Goal: Book appointment/travel/reservation

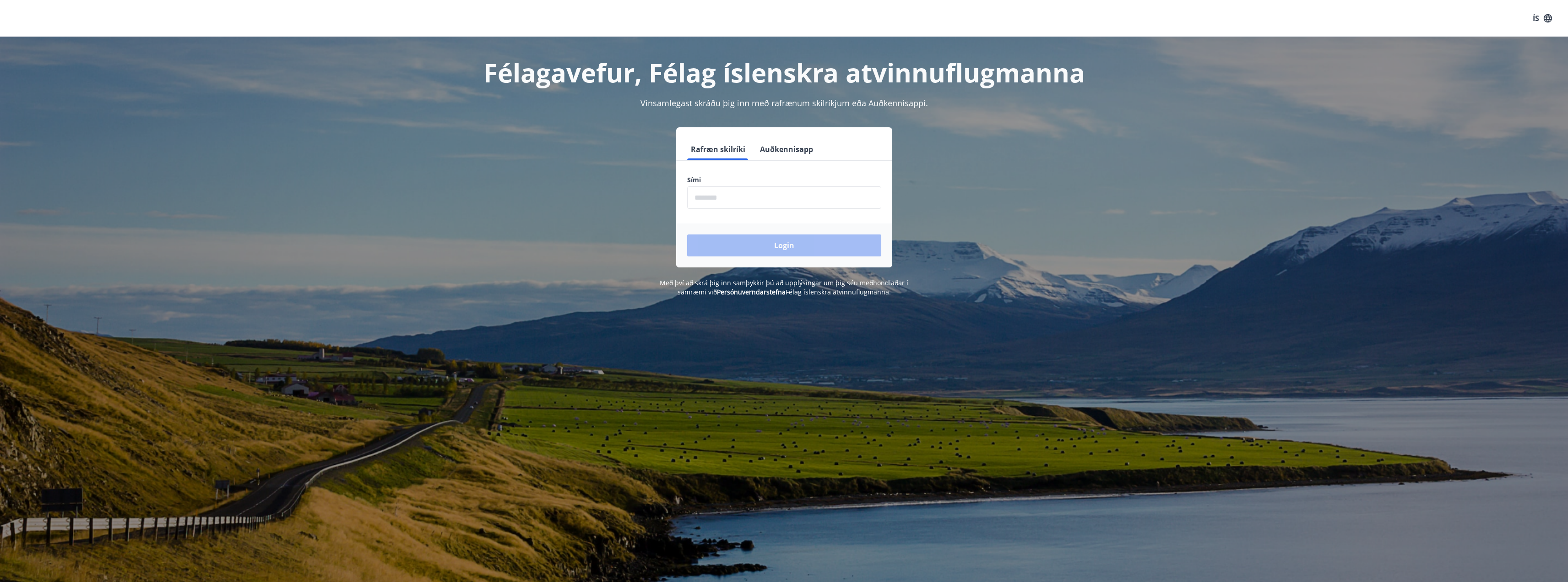
click at [748, 200] on input "phone" at bounding box center [784, 197] width 194 height 22
type input "********"
click at [759, 243] on button "Login" at bounding box center [784, 245] width 194 height 22
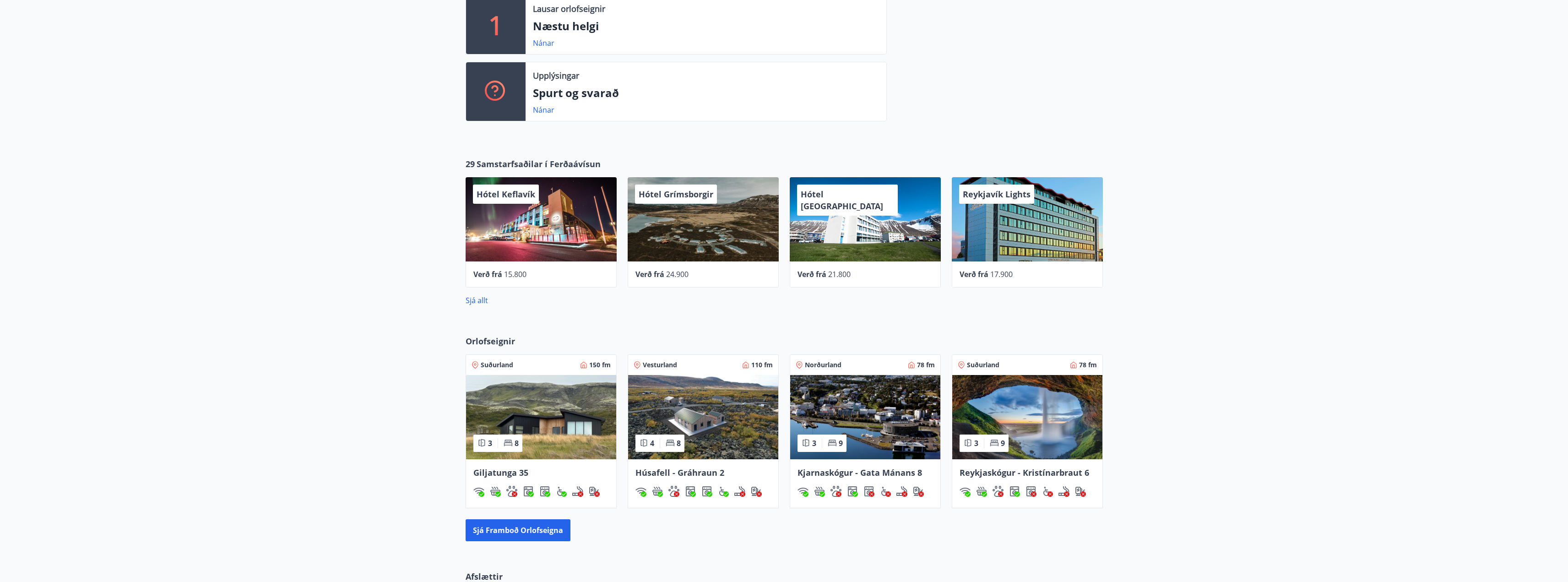
scroll to position [275, 0]
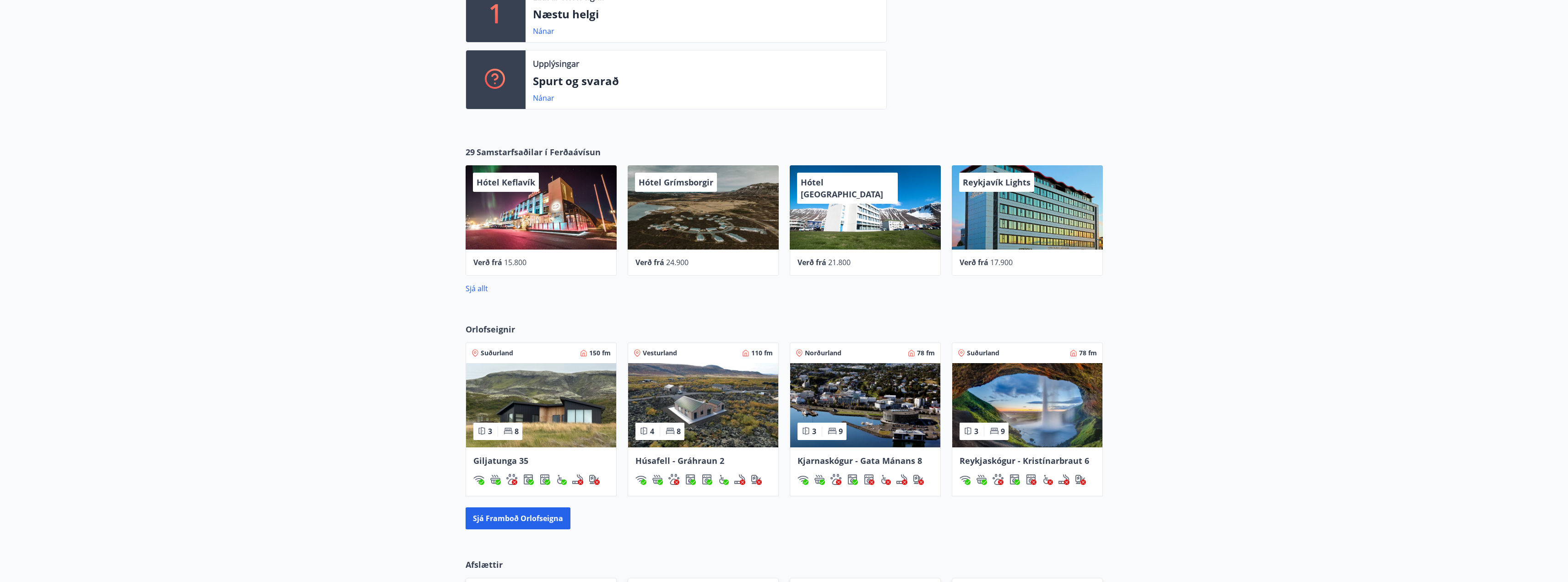
click at [497, 457] on span "Giljatunga 35" at bounding box center [501, 461] width 55 height 11
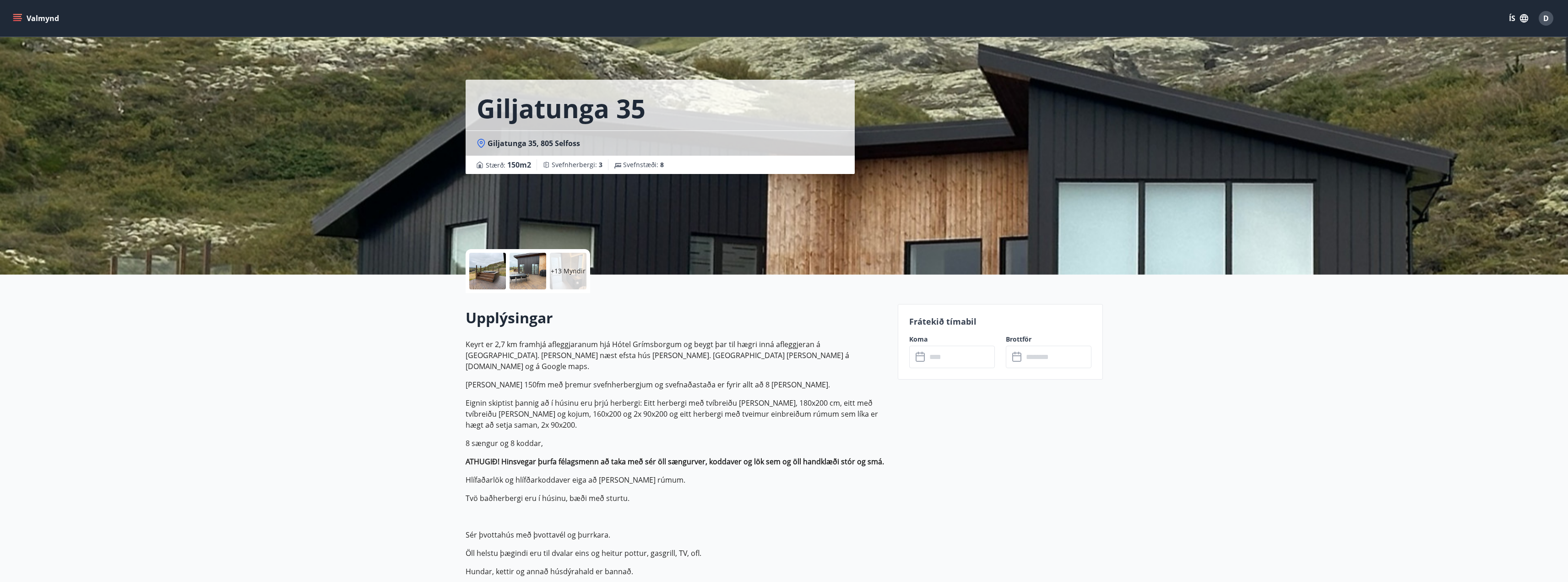
click at [574, 271] on p "+13 Myndir" at bounding box center [568, 271] width 35 height 9
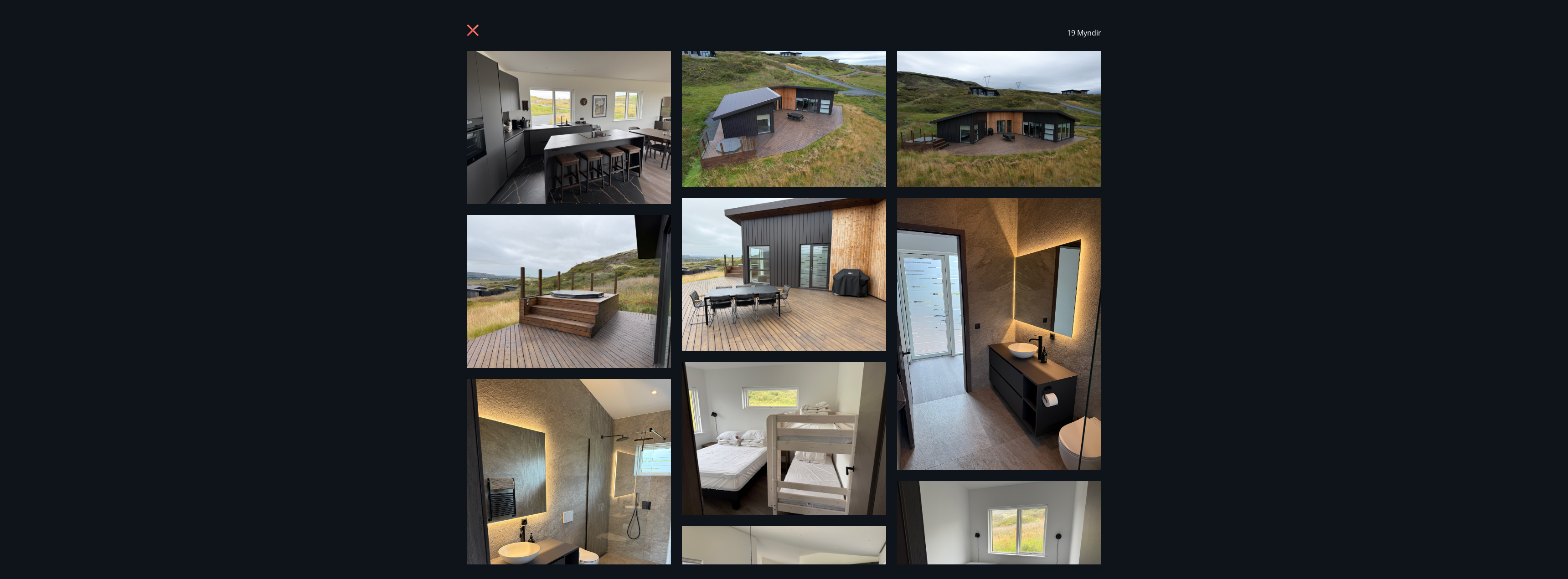
click at [807, 133] on img at bounding box center [784, 118] width 204 height 136
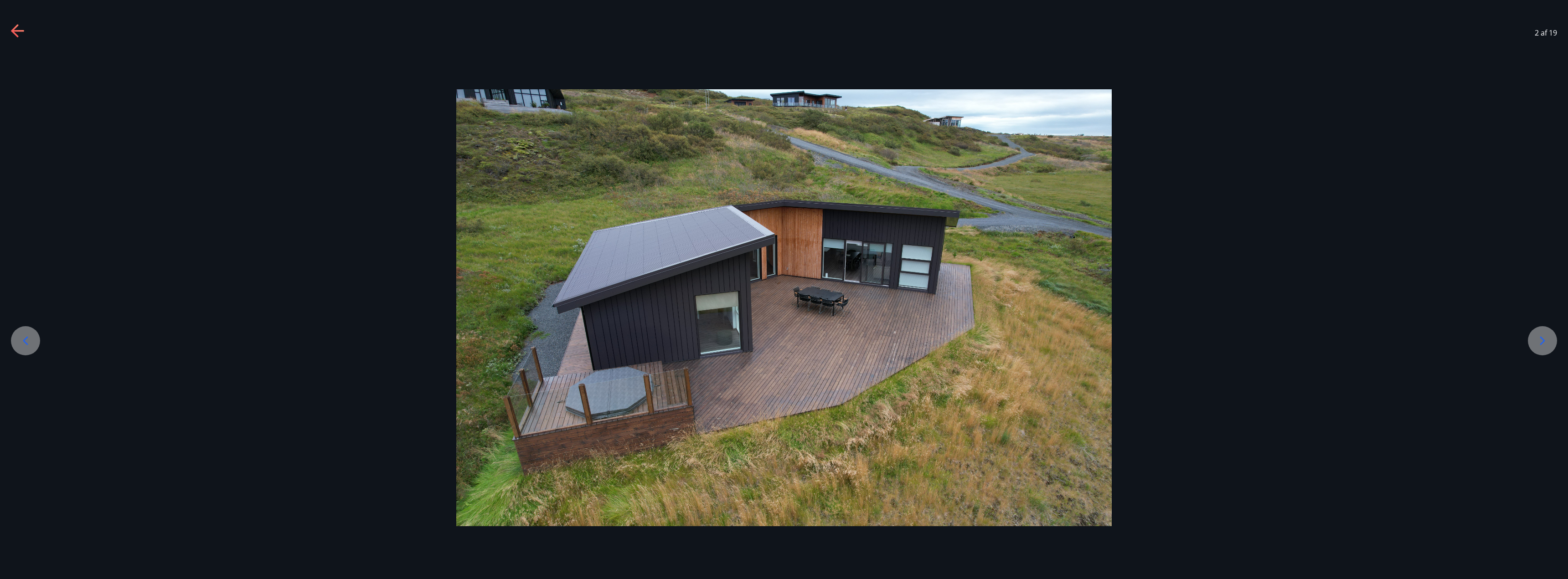
click at [1546, 345] on icon at bounding box center [1542, 341] width 15 height 15
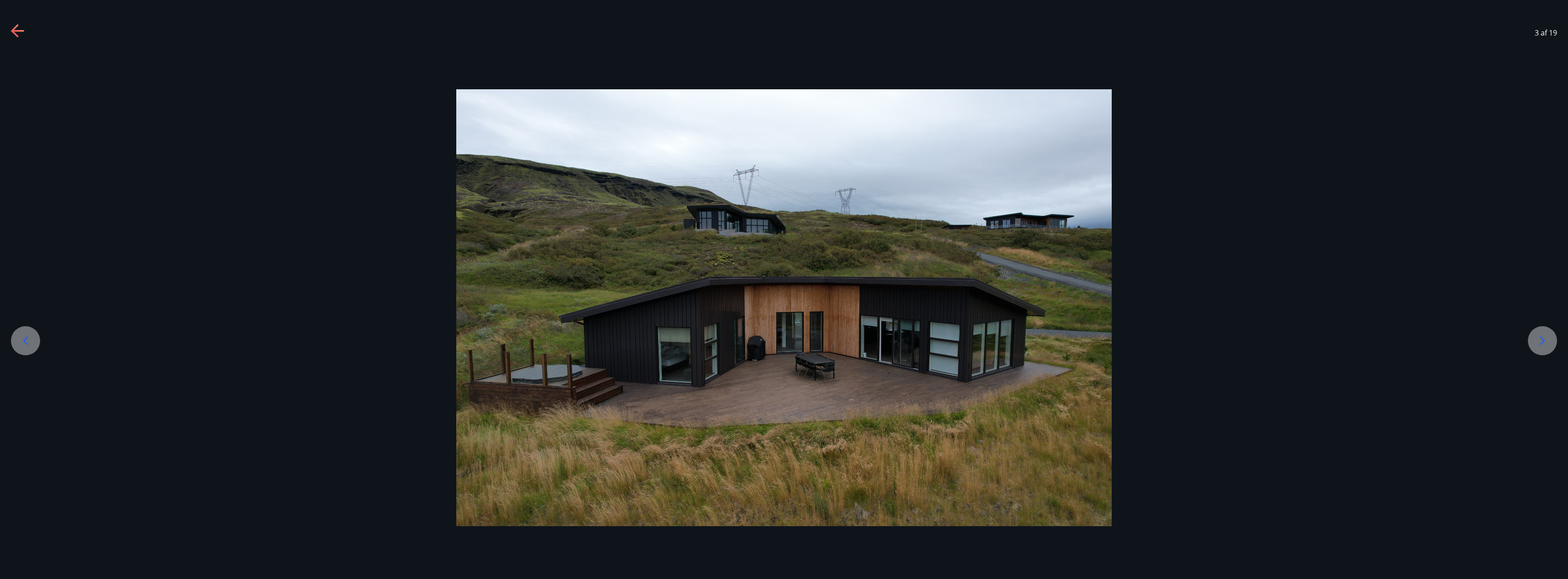
click at [1546, 345] on icon at bounding box center [1542, 341] width 15 height 15
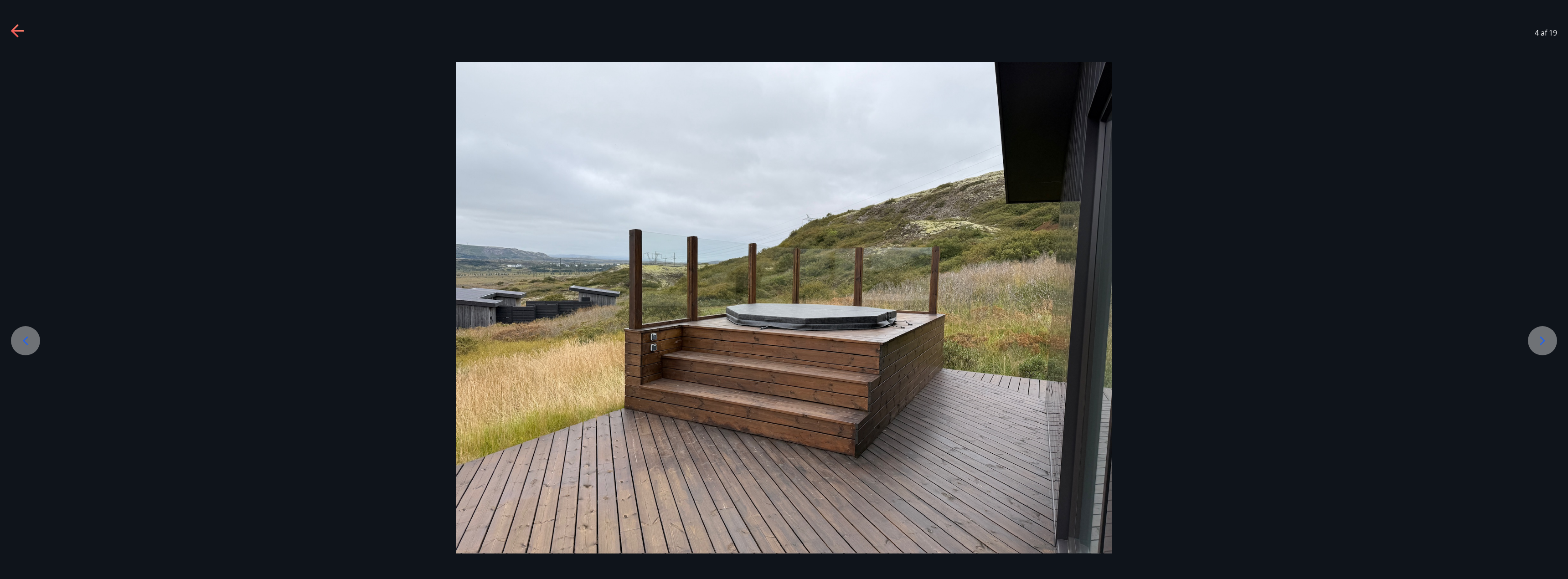
click at [1546, 345] on icon at bounding box center [1542, 341] width 15 height 15
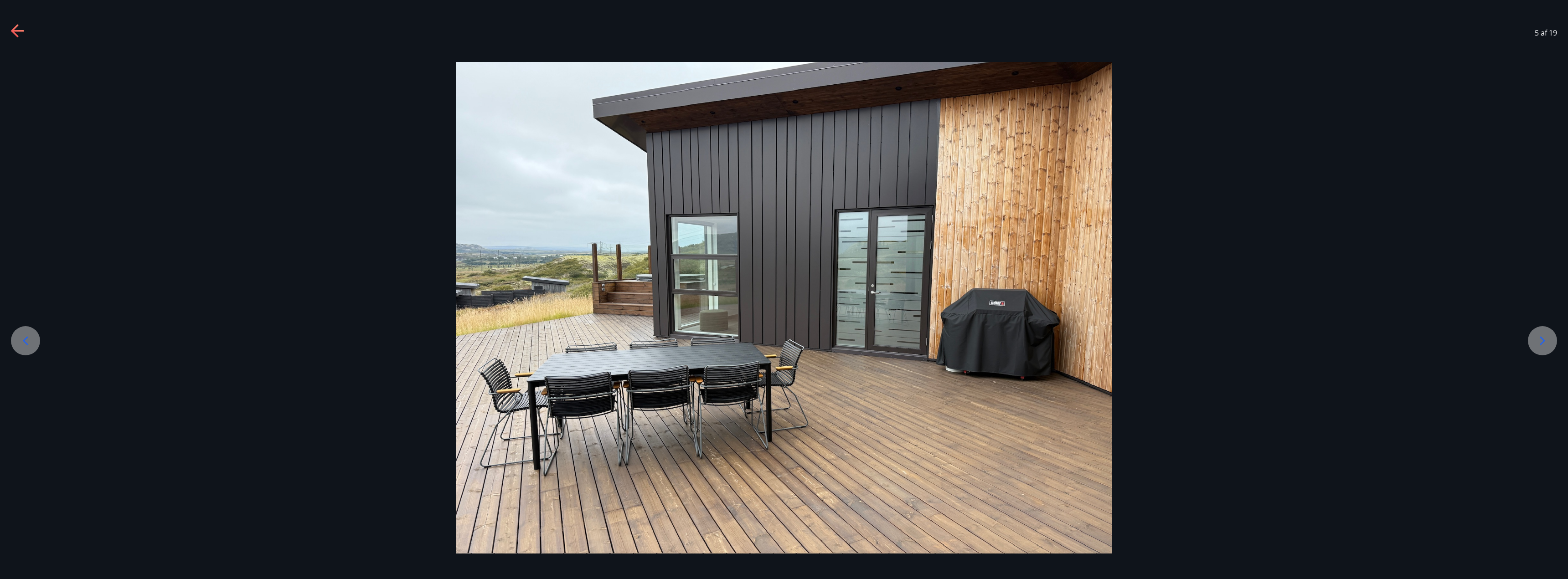
click at [1546, 345] on icon at bounding box center [1542, 341] width 15 height 15
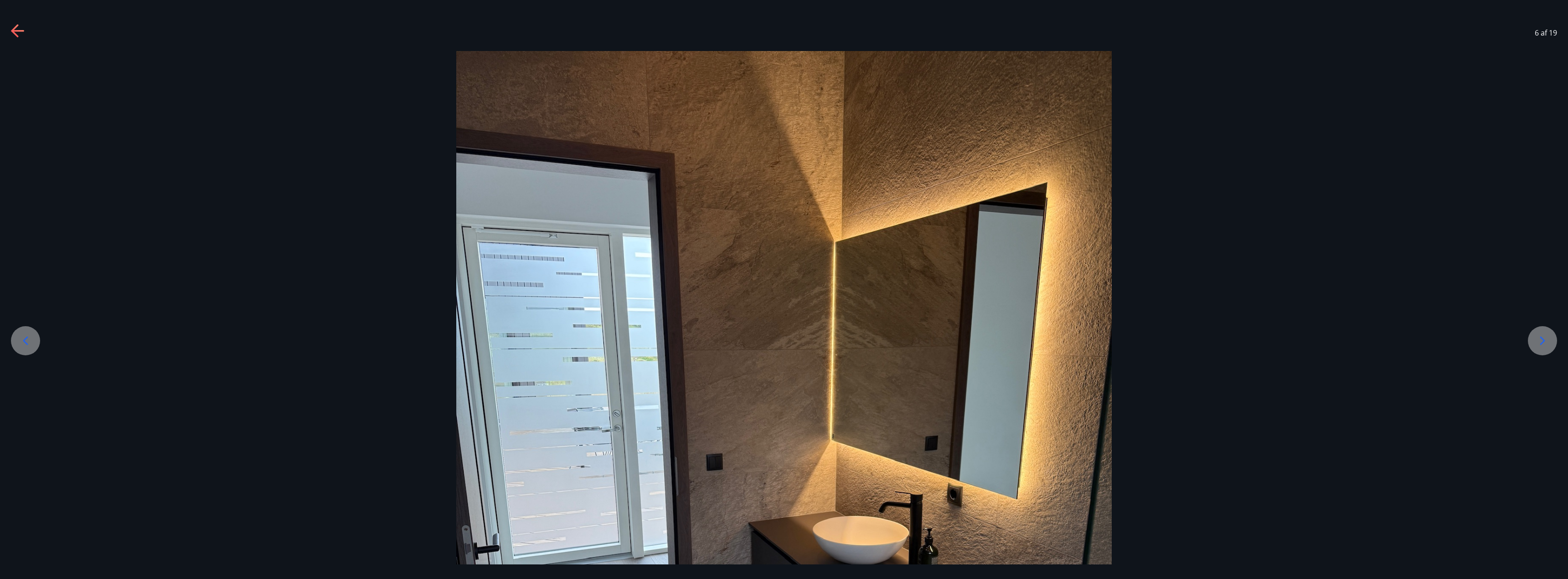
click at [1546, 345] on icon at bounding box center [1542, 341] width 15 height 15
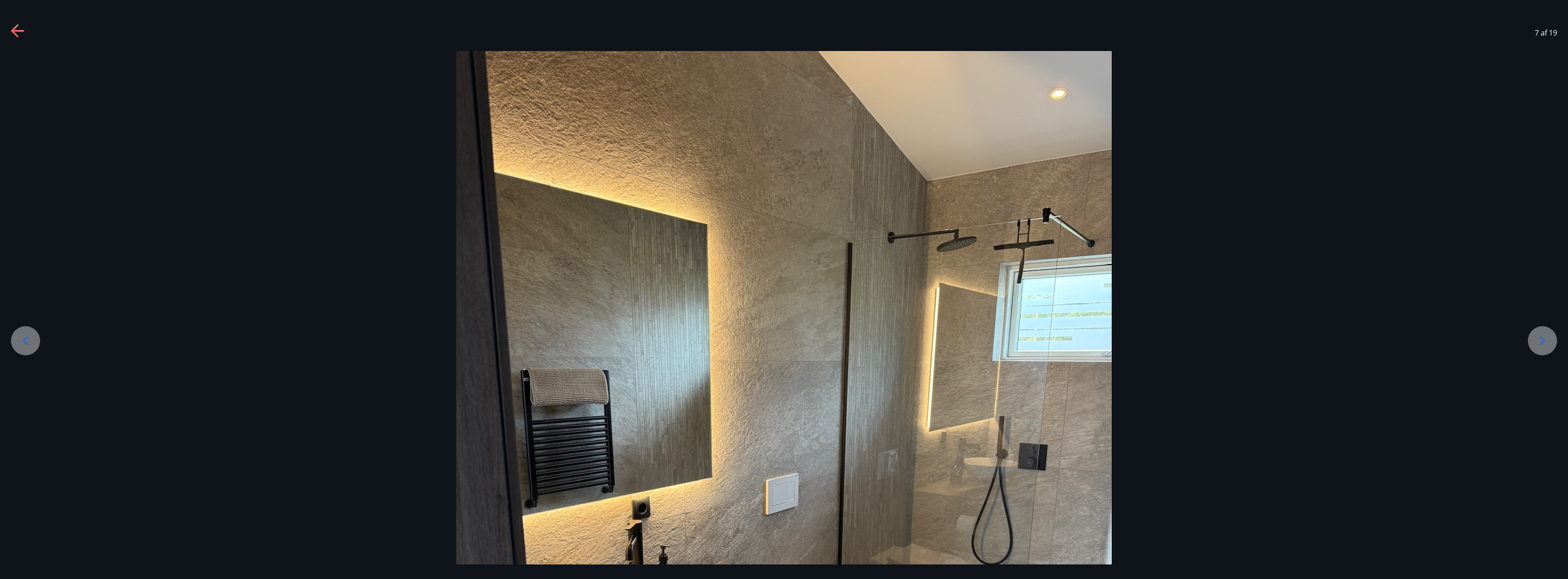
click at [1546, 345] on icon at bounding box center [1542, 341] width 15 height 15
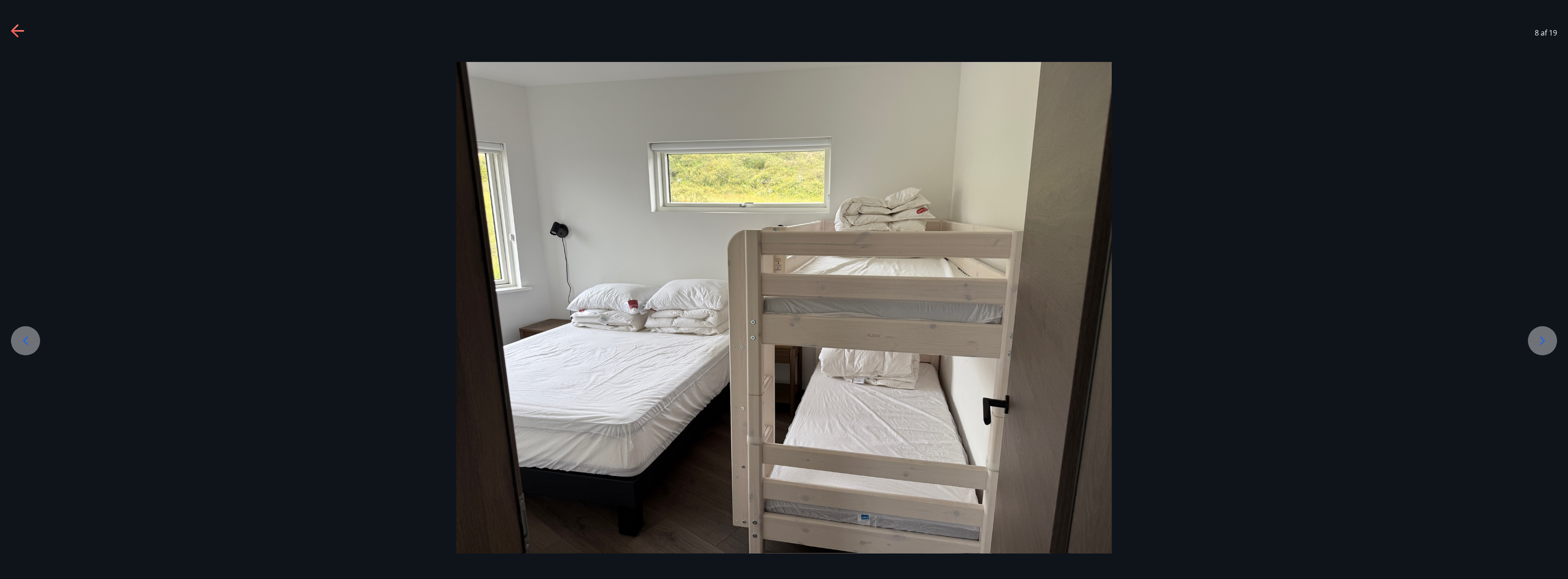
click at [1533, 338] on div at bounding box center [1542, 340] width 29 height 29
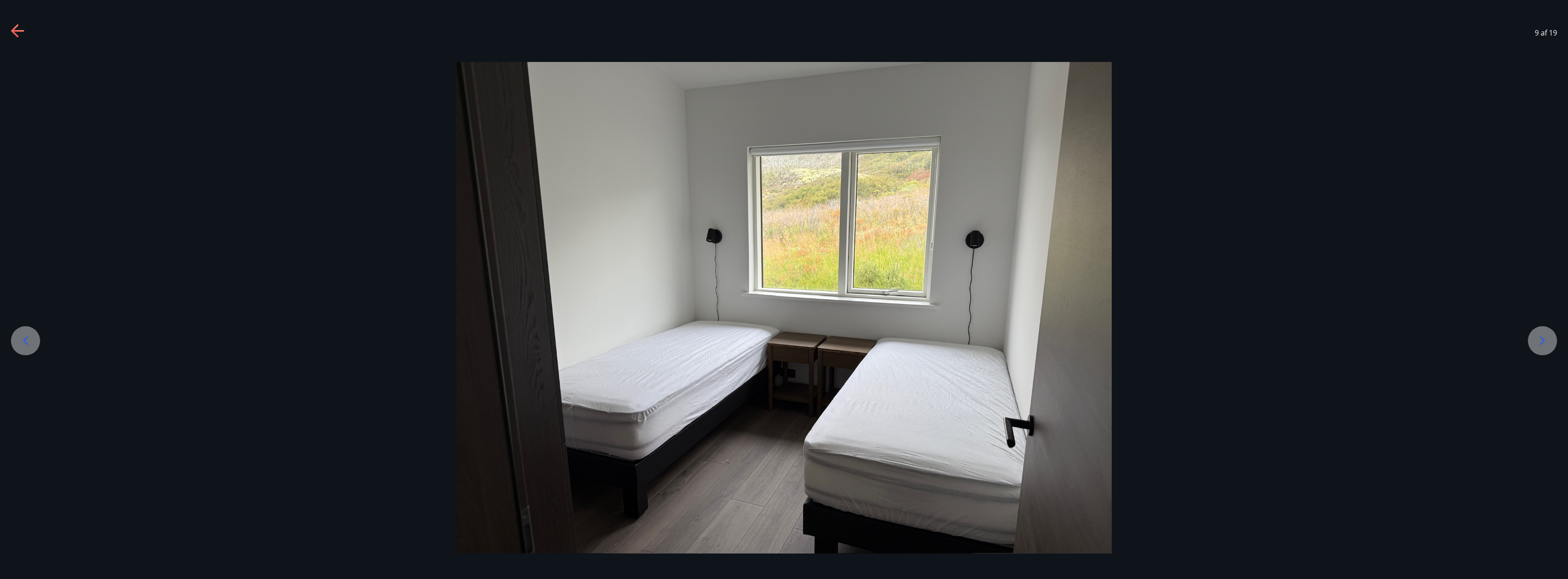
click at [1558, 329] on div at bounding box center [784, 308] width 1568 height 492
click at [1544, 340] on icon at bounding box center [1542, 341] width 15 height 15
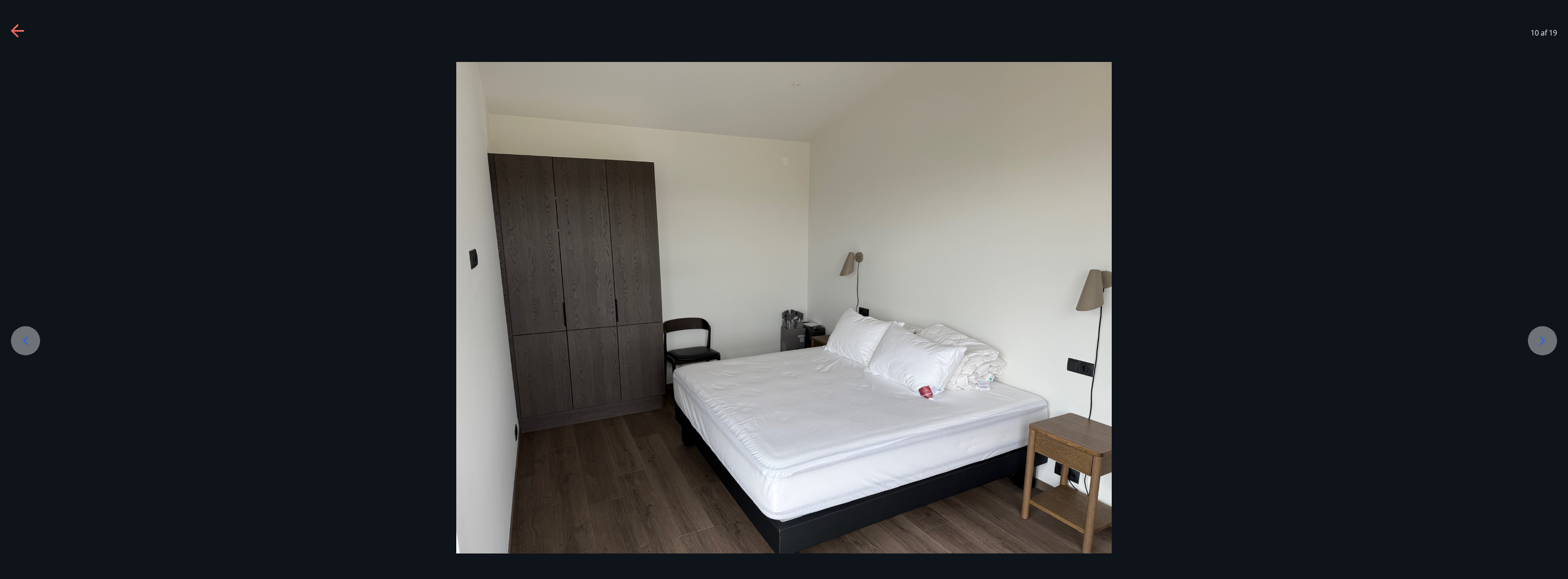
click at [1544, 340] on icon at bounding box center [1542, 341] width 15 height 15
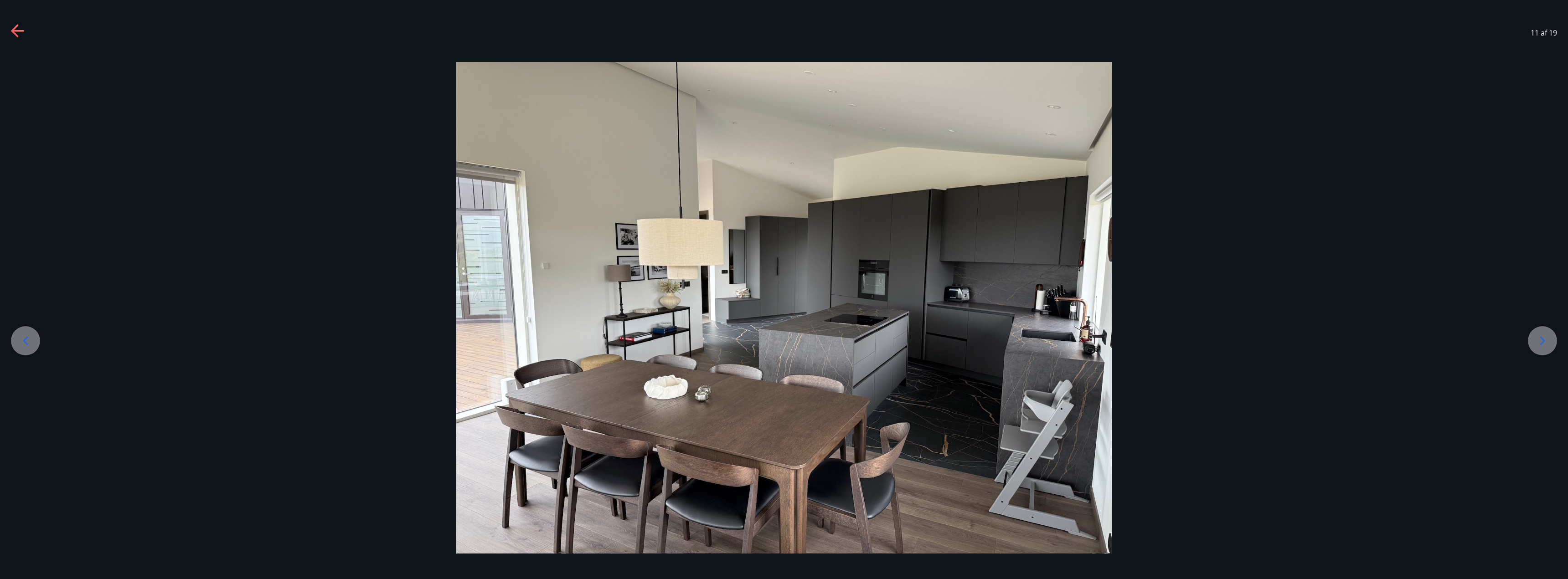
click at [1544, 340] on icon at bounding box center [1542, 341] width 15 height 15
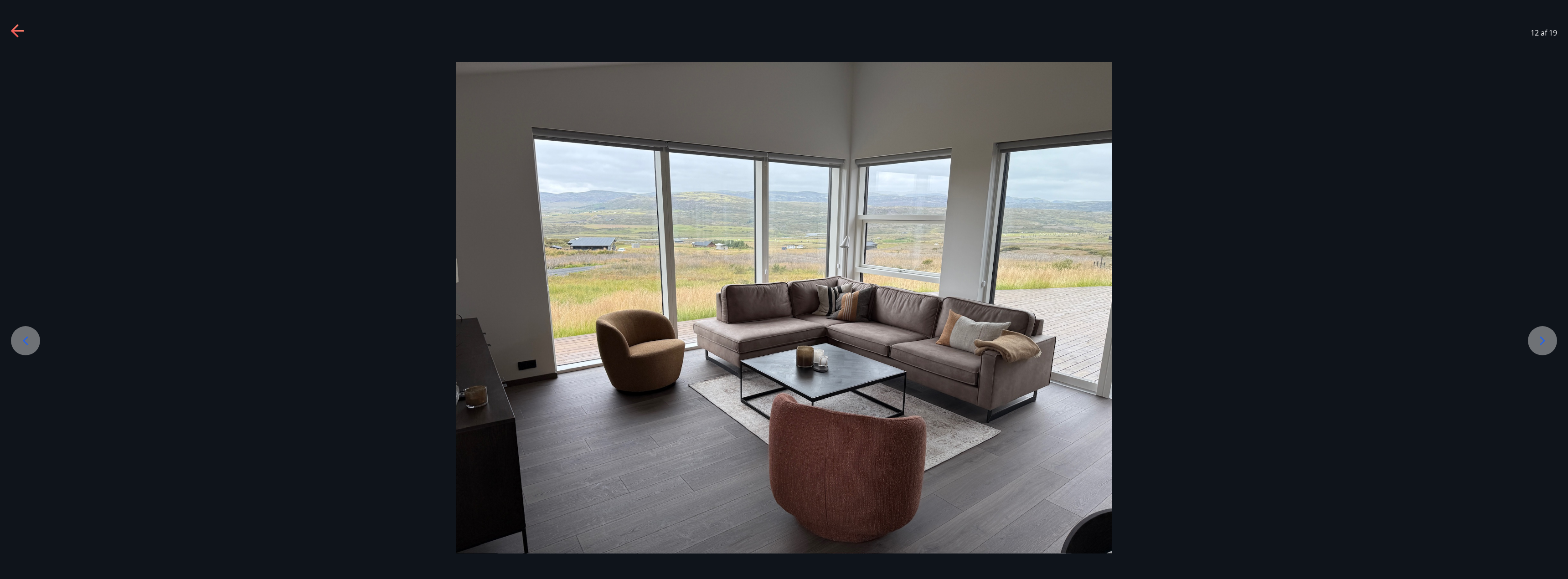
click at [1544, 340] on icon at bounding box center [1542, 341] width 15 height 15
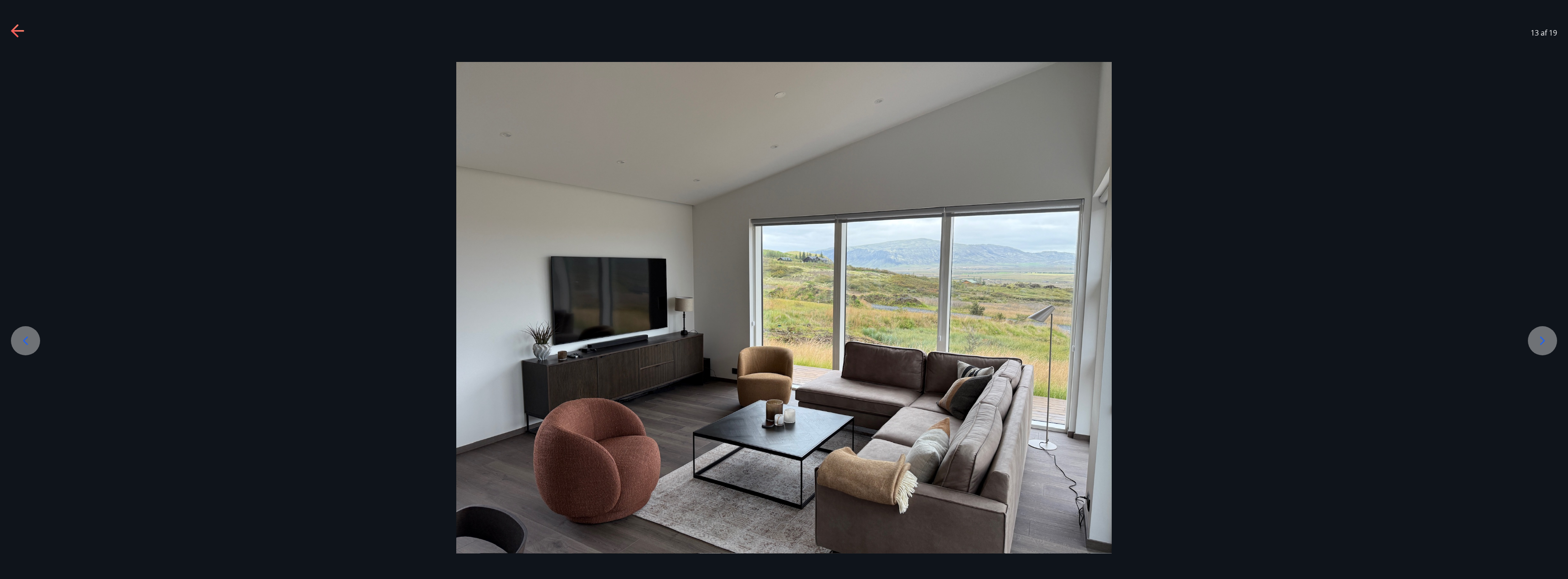
click at [1548, 343] on icon at bounding box center [1542, 341] width 15 height 15
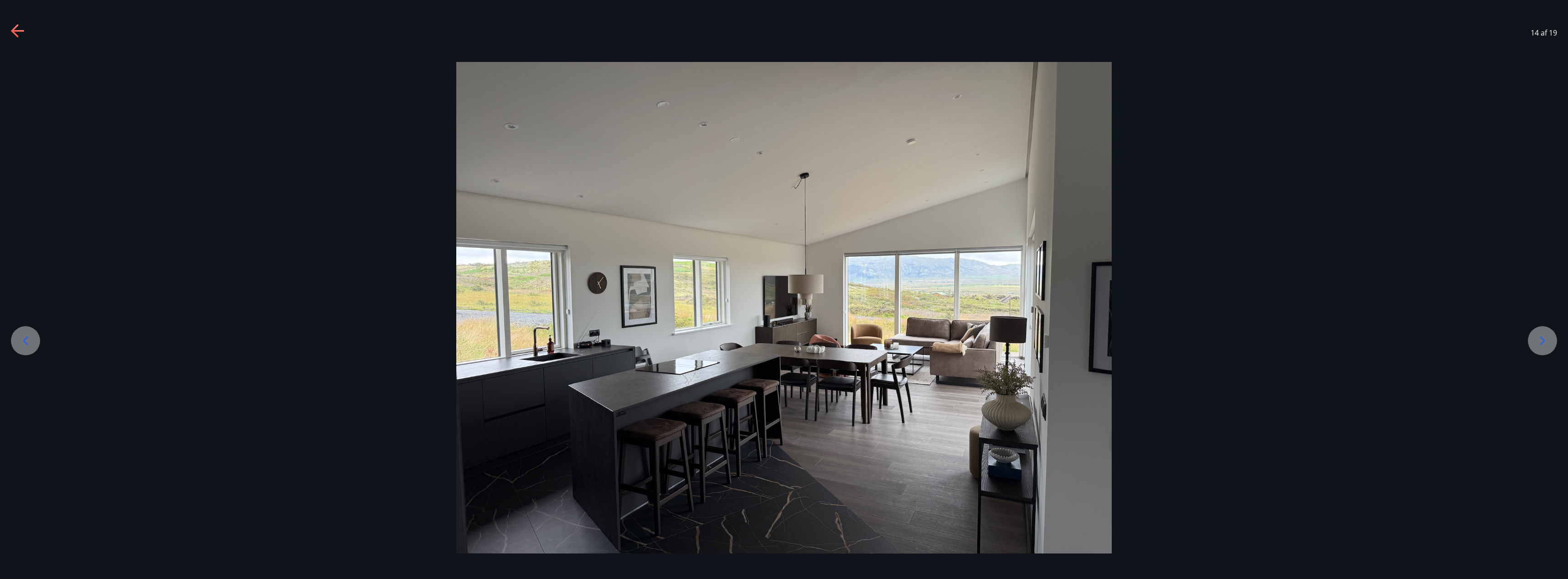
click at [1548, 343] on icon at bounding box center [1542, 341] width 15 height 15
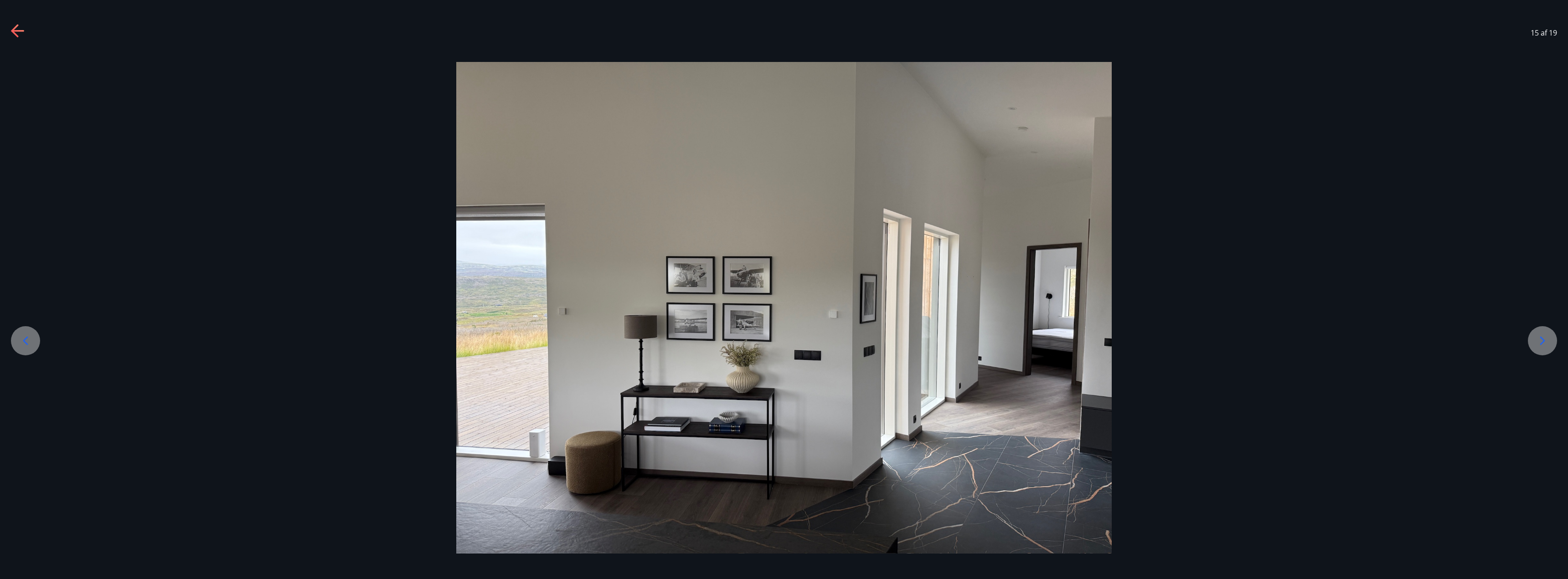
click at [1548, 343] on icon at bounding box center [1542, 341] width 15 height 15
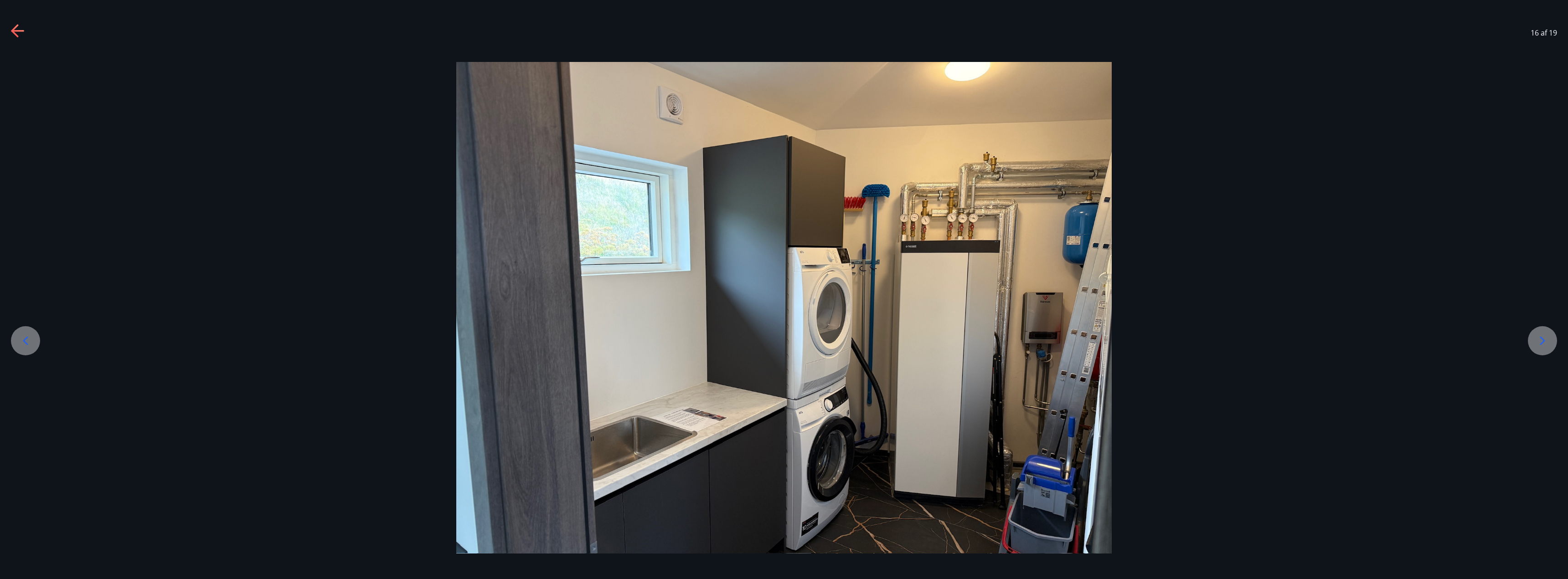
click at [1548, 343] on icon at bounding box center [1542, 341] width 15 height 15
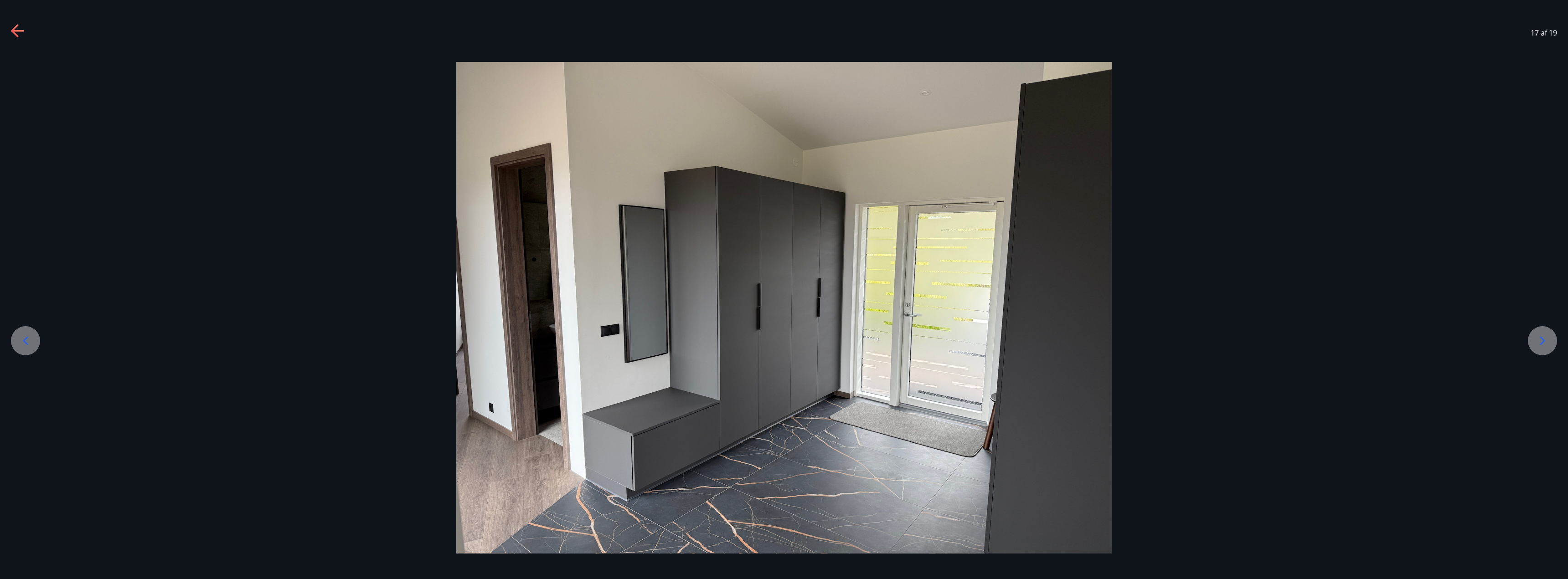
click at [1548, 343] on icon at bounding box center [1542, 341] width 15 height 15
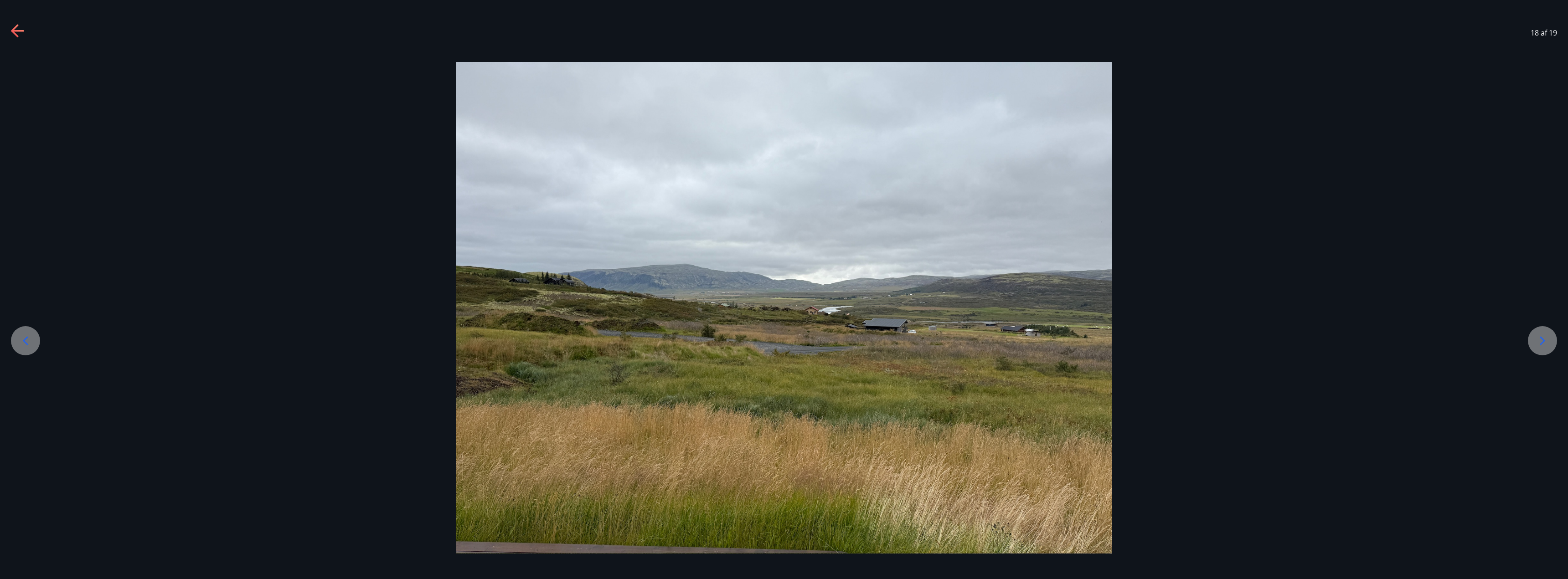
click at [1548, 343] on icon at bounding box center [1542, 341] width 15 height 15
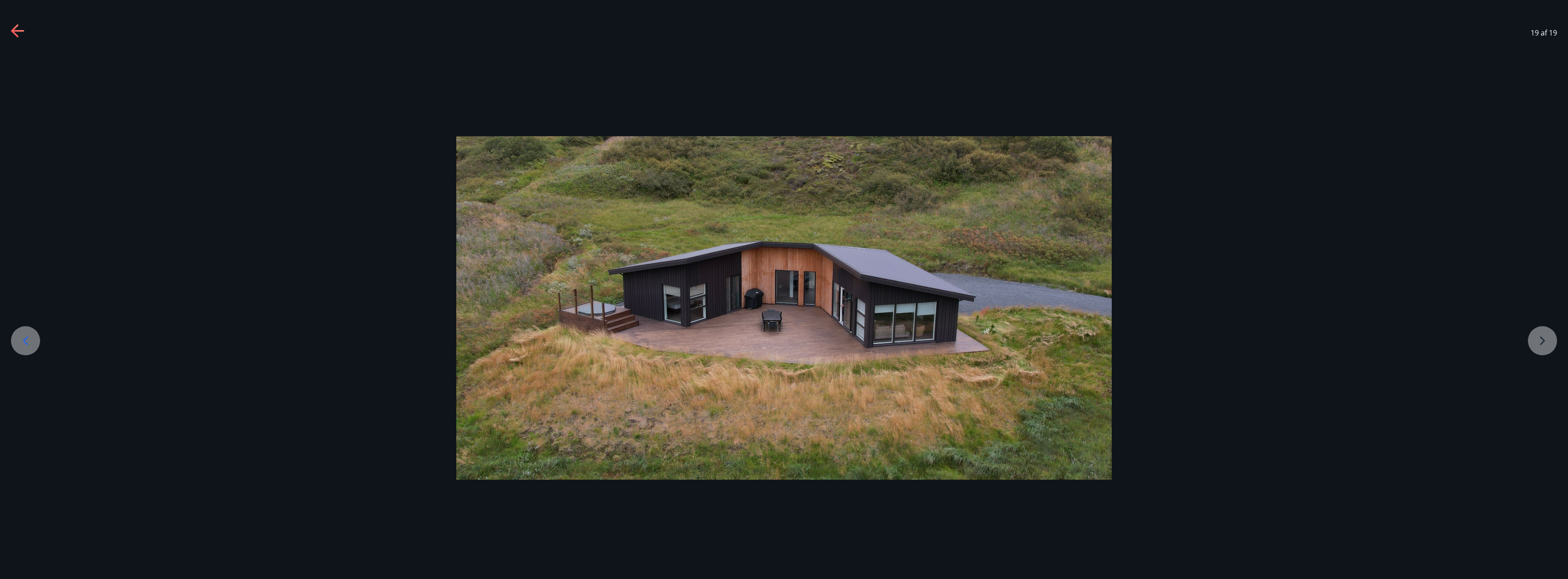
click at [1548, 343] on div at bounding box center [784, 308] width 1568 height 344
click at [5, 30] on div "19 af 19" at bounding box center [784, 33] width 1568 height 37
click at [19, 26] on icon at bounding box center [18, 32] width 15 height 15
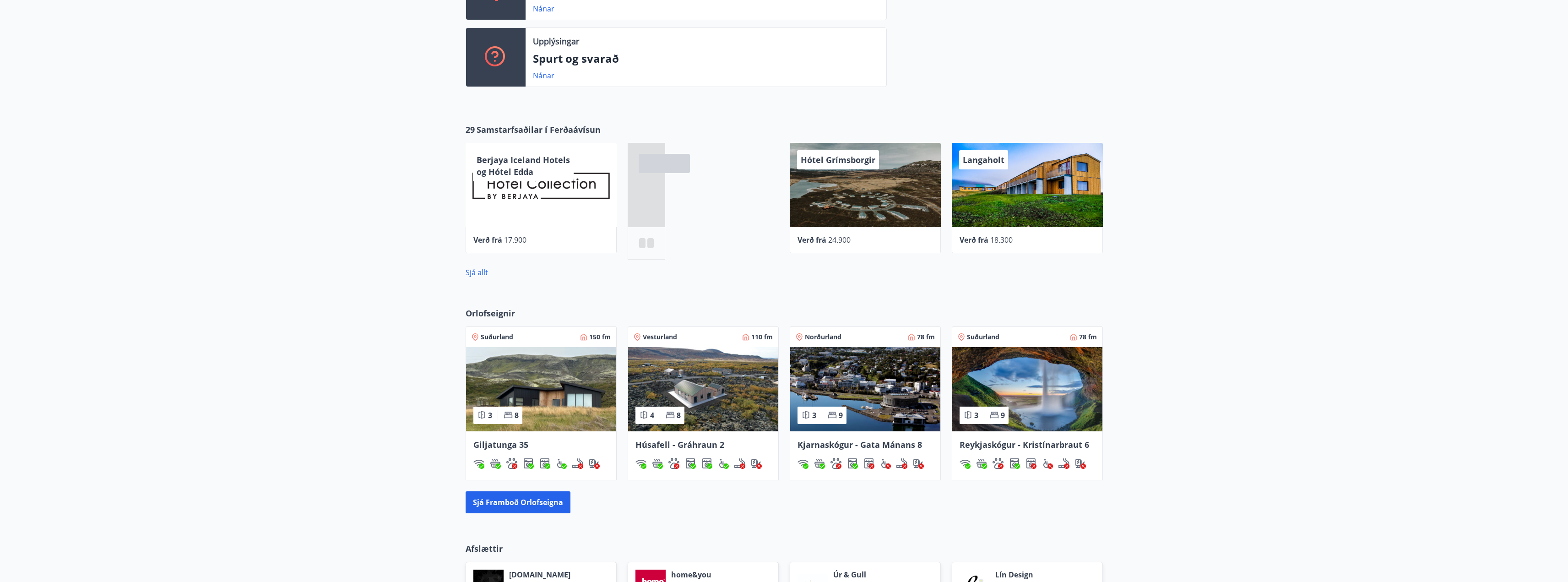
scroll to position [328, 0]
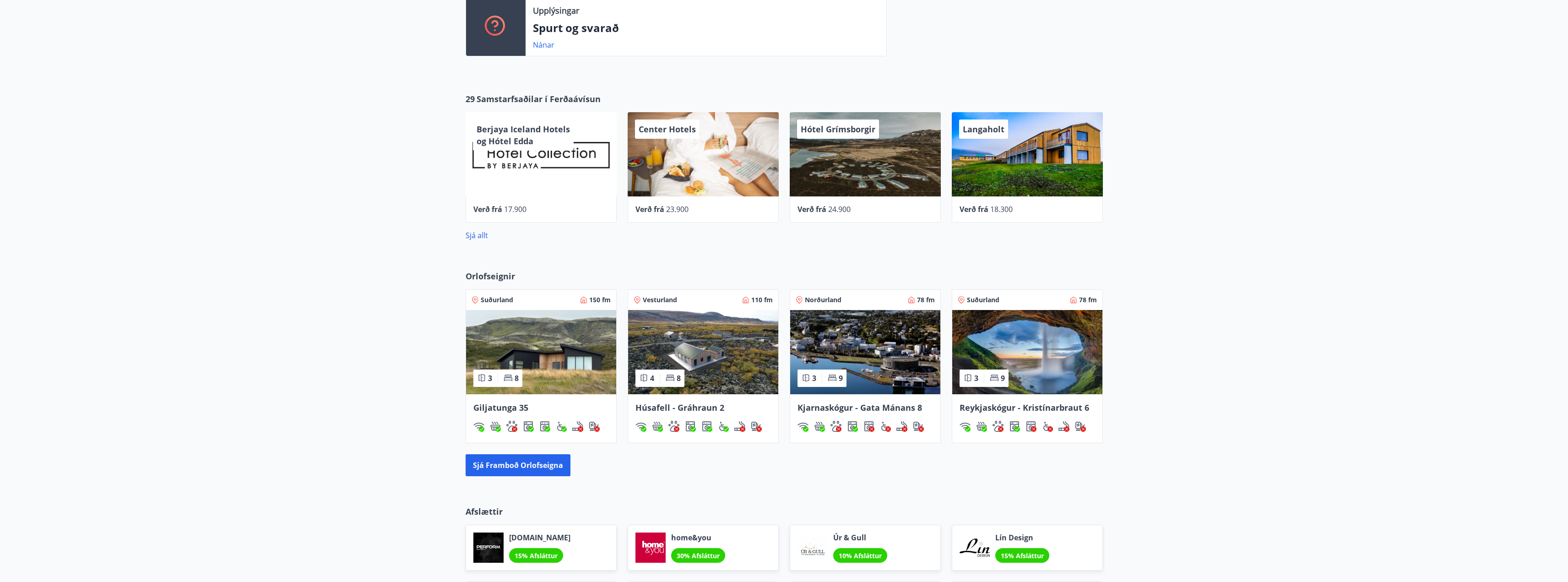
click at [1039, 322] on img at bounding box center [1027, 352] width 150 height 84
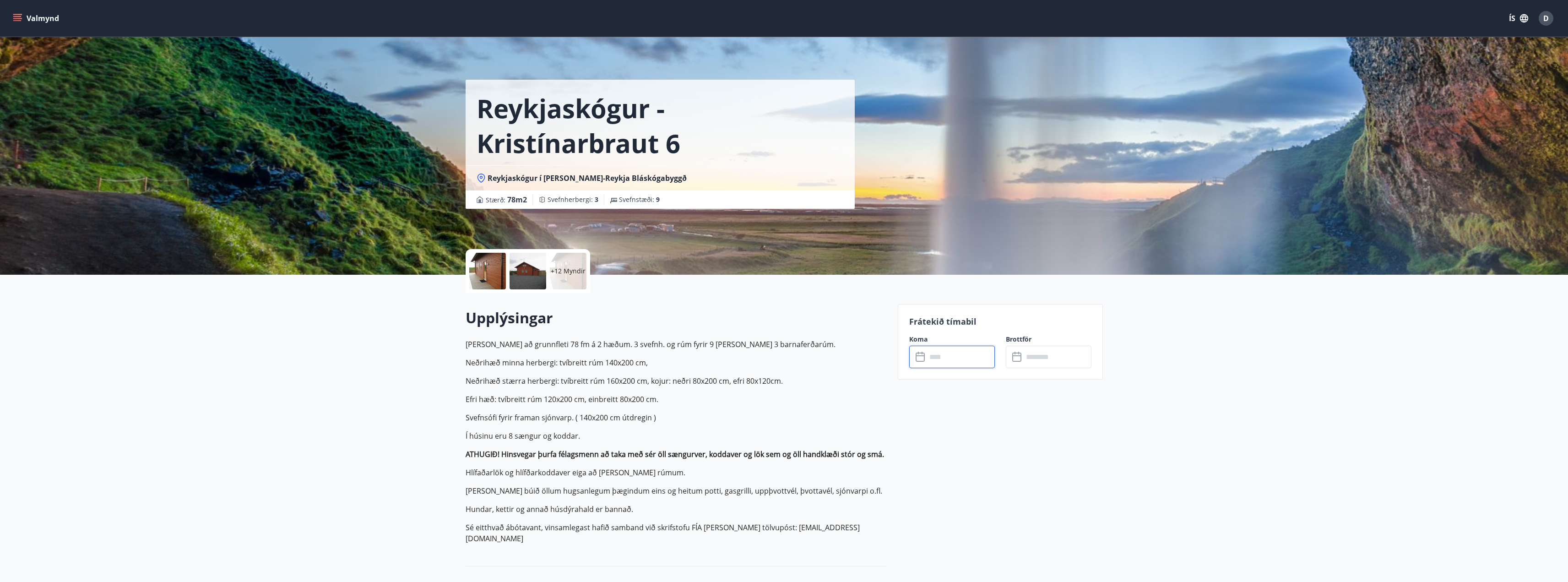
click at [942, 356] on input "text" at bounding box center [961, 357] width 68 height 22
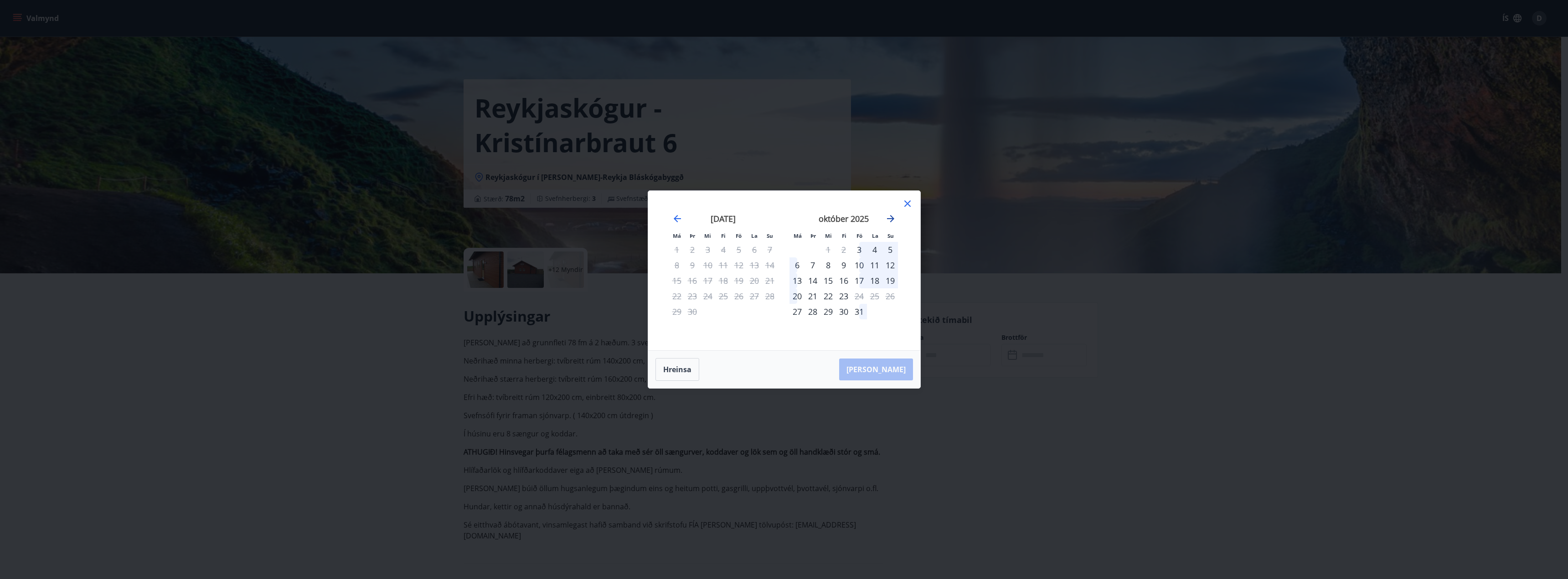
click at [894, 221] on icon "Move forward to switch to the next month." at bounding box center [890, 218] width 11 height 11
click at [909, 206] on icon at bounding box center [907, 203] width 6 height 6
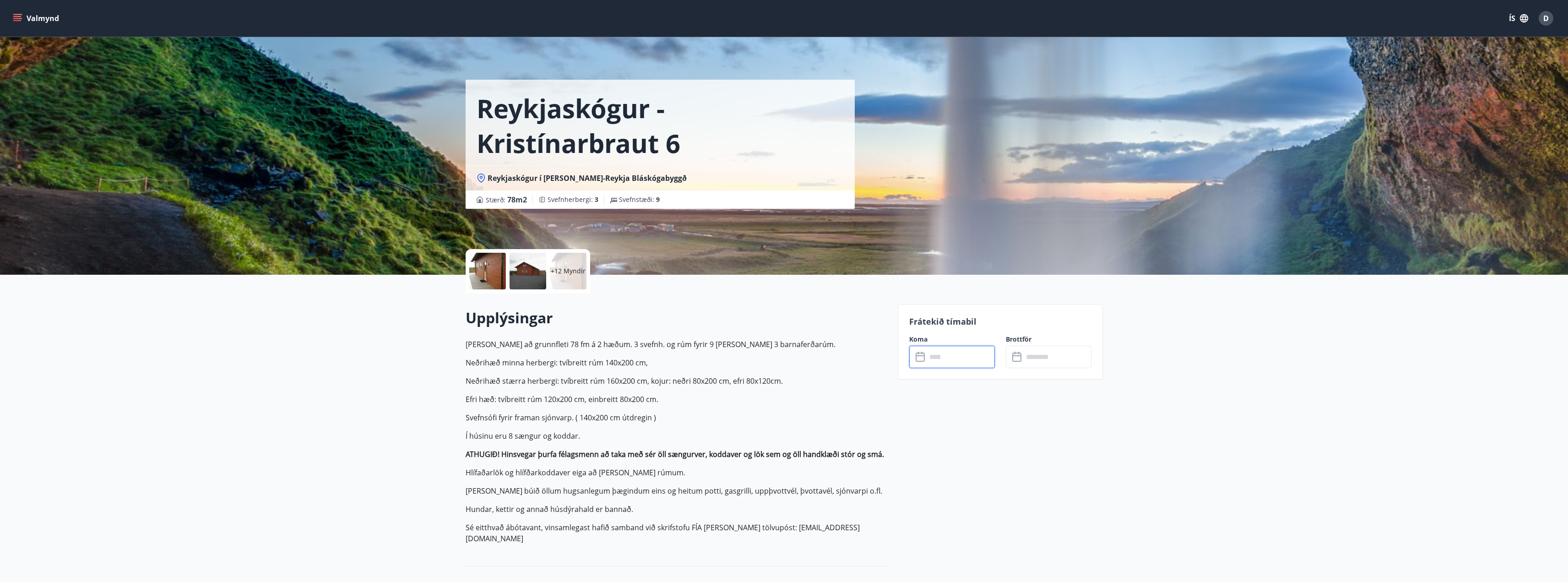
click at [581, 275] on p "+12 Myndir" at bounding box center [568, 271] width 35 height 9
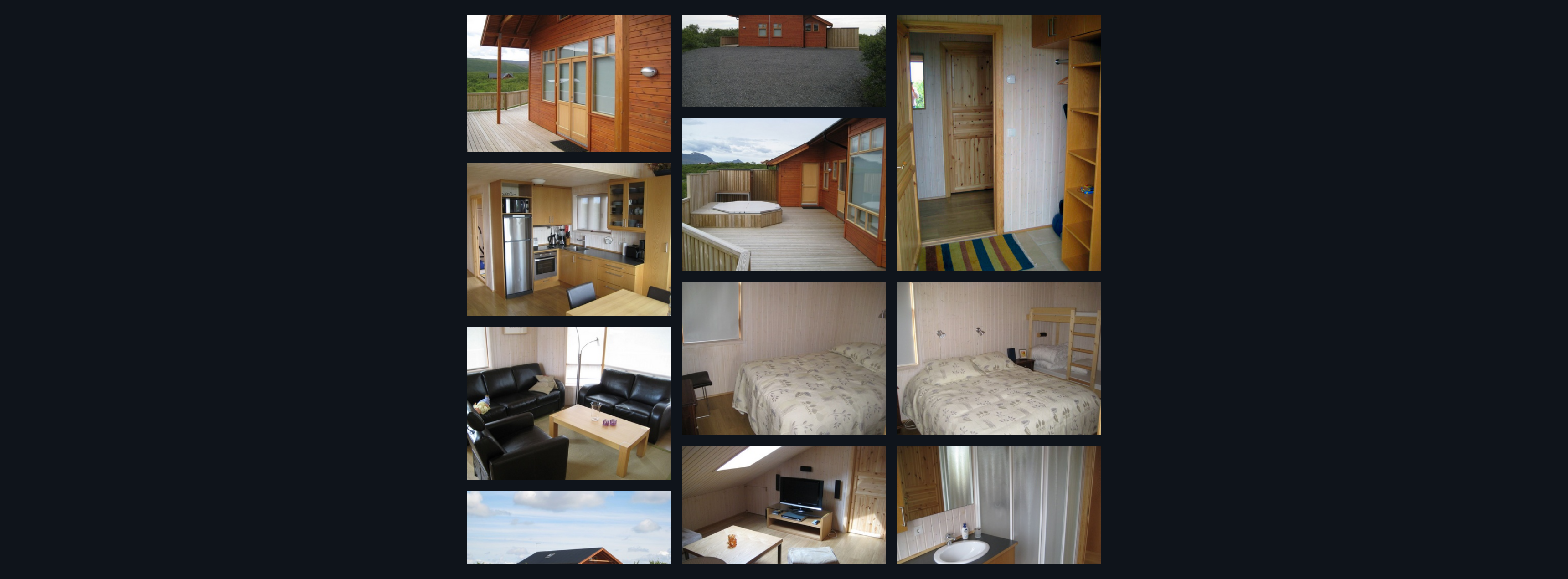
scroll to position [333, 0]
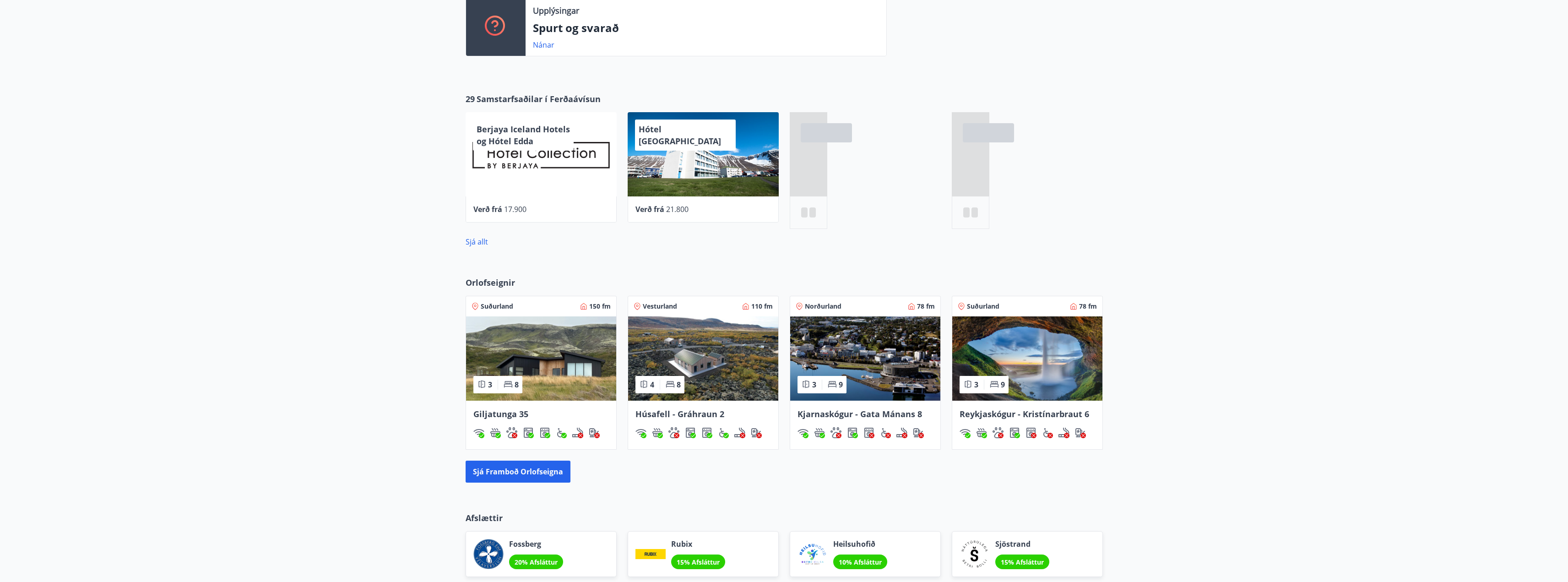
scroll to position [335, 0]
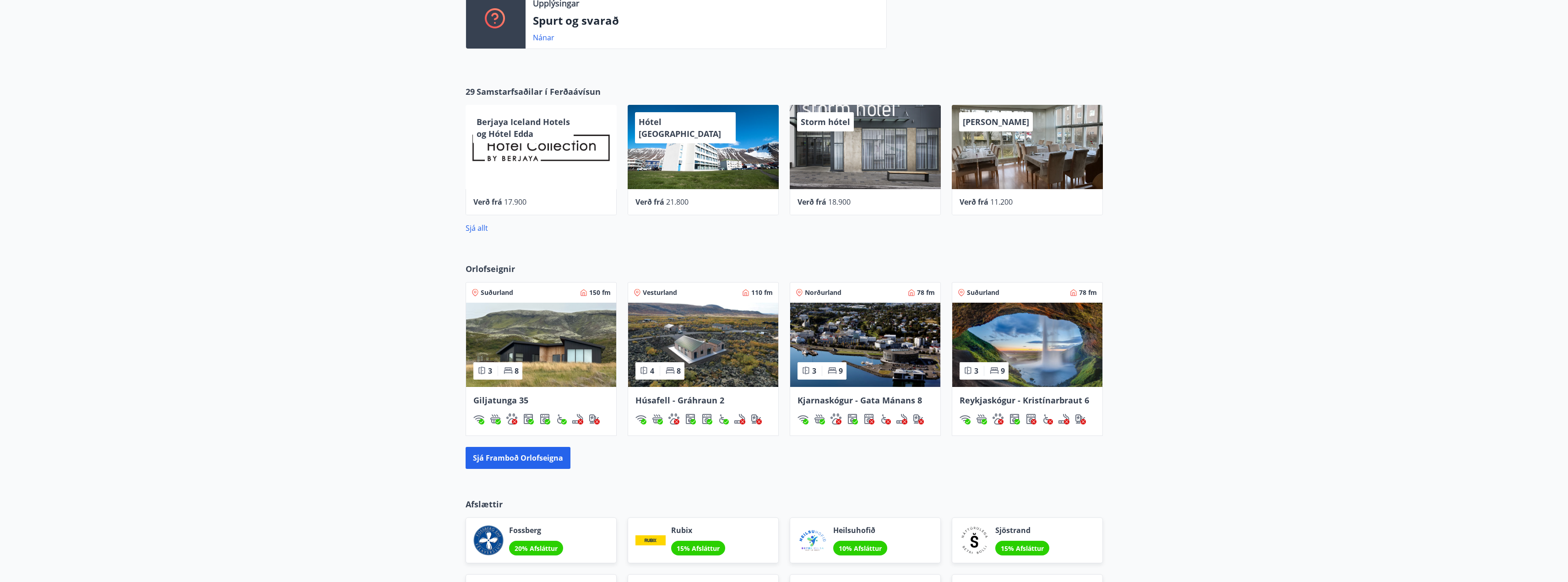
click at [209, 261] on div "Orlofseignir Suðurland 150 fm 3 8 Giljatunga 35 Vesturland 110 fm 4 8 Húsafell …" at bounding box center [784, 366] width 1568 height 235
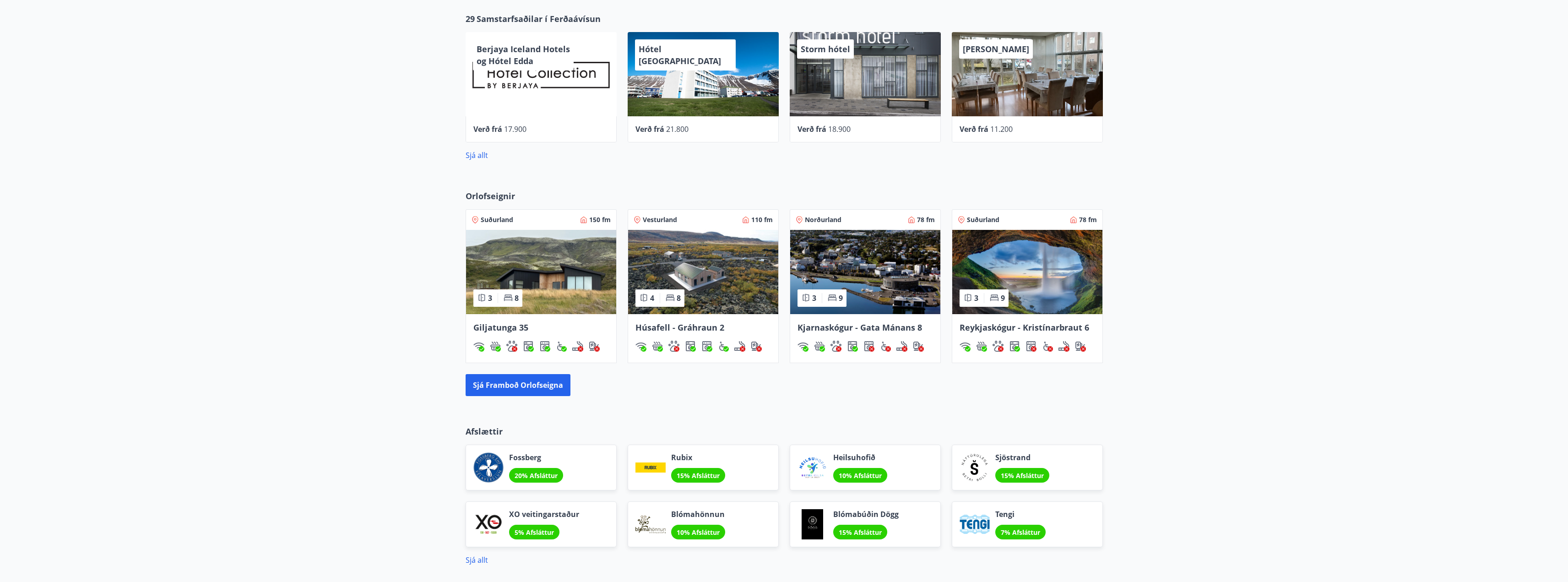
scroll to position [473, 0]
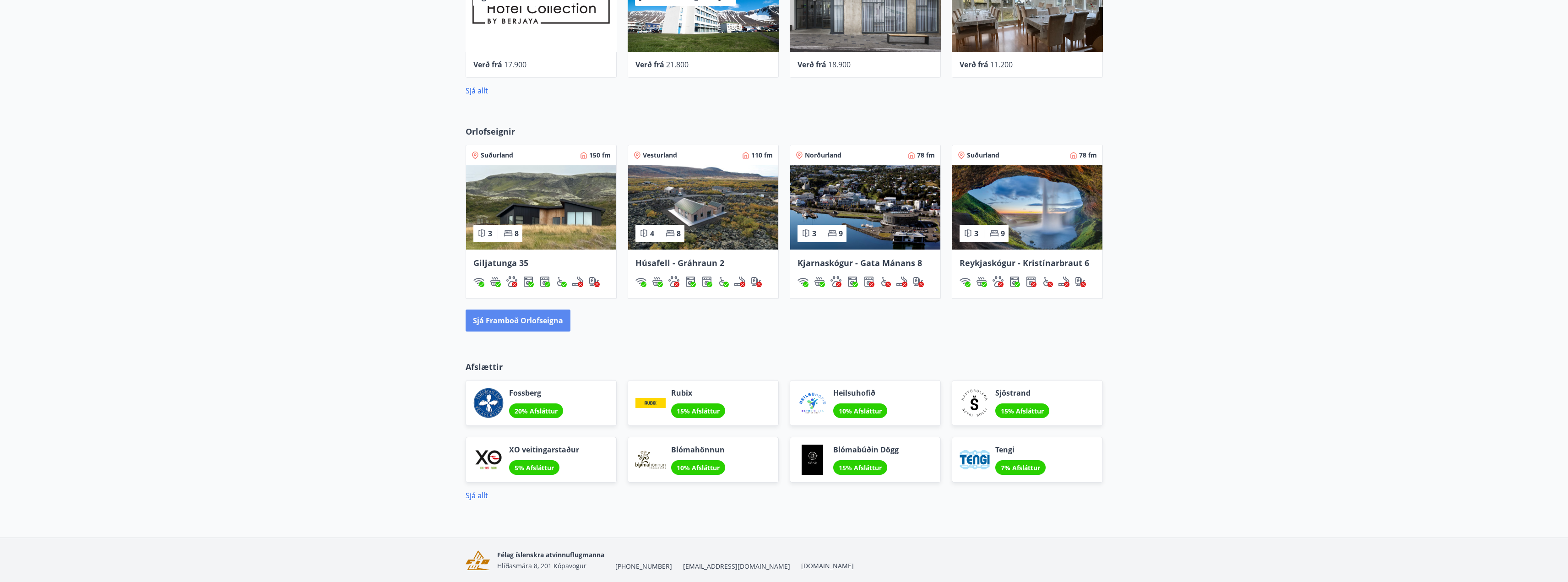
click at [541, 322] on button "Sjá framboð orlofseigna" at bounding box center [518, 320] width 105 height 22
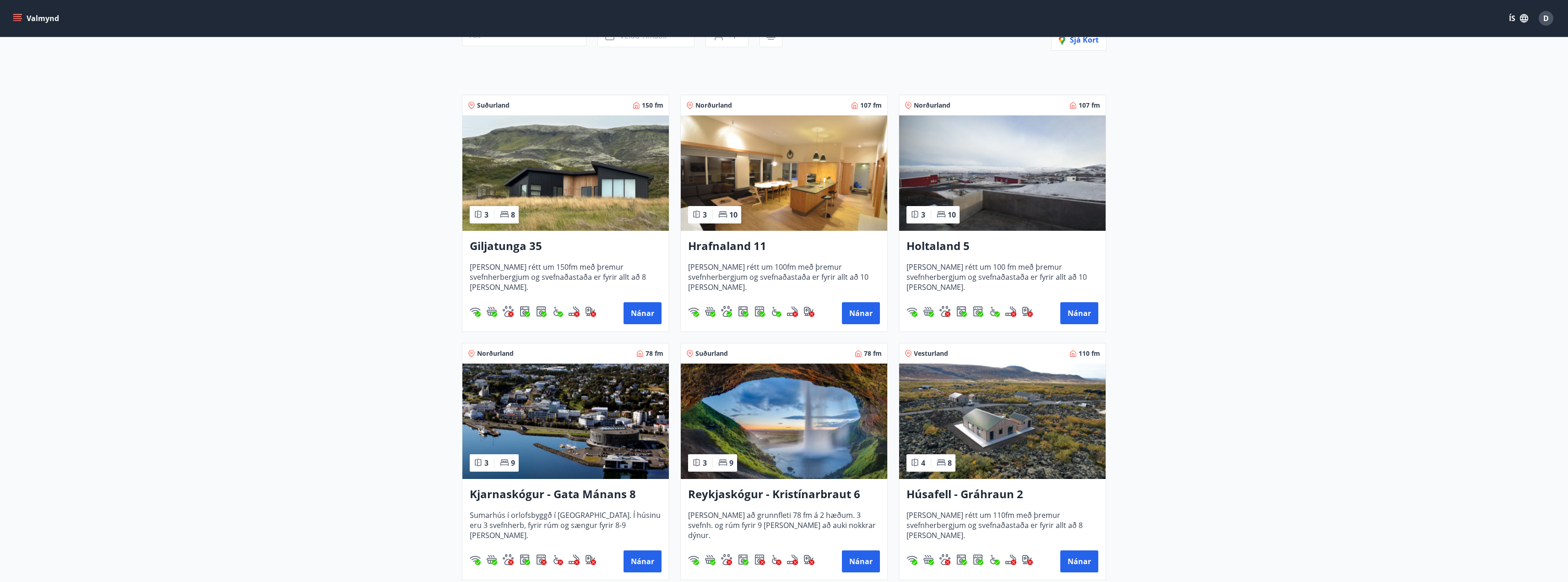
scroll to position [46, 0]
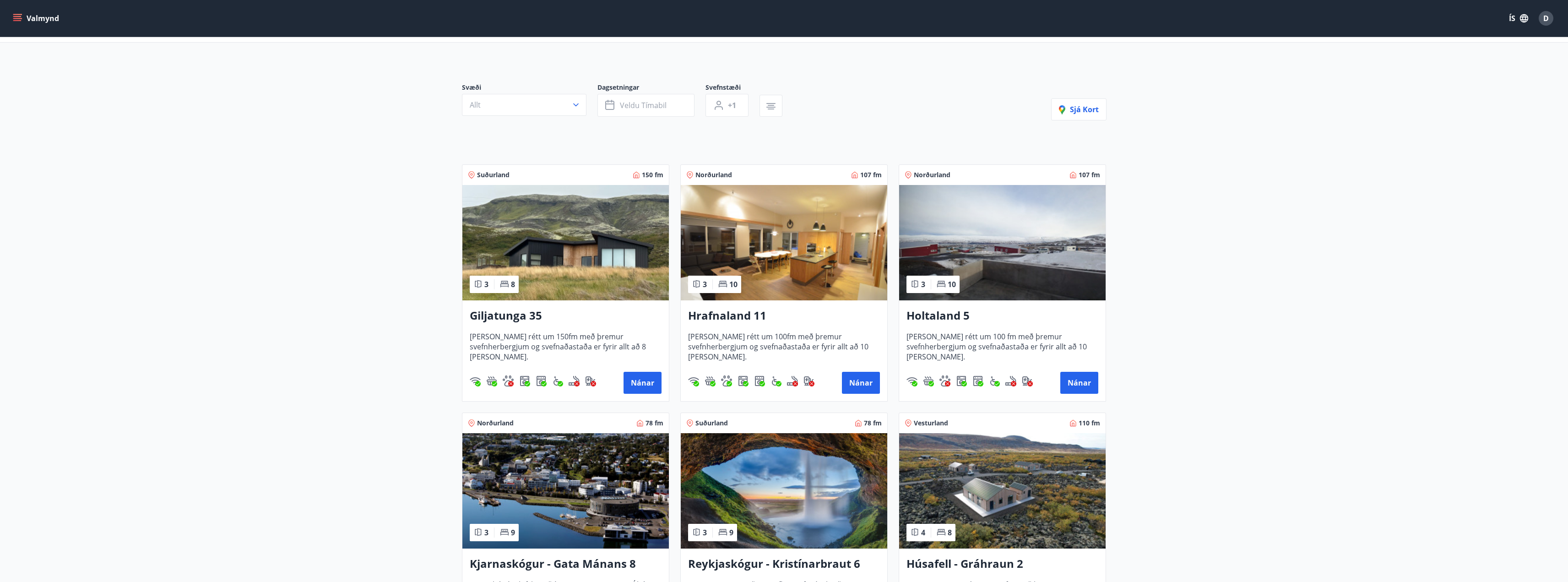
click at [781, 330] on div "Hrafnaland 11 [PERSON_NAME] rétt um 100fm með þremur svefnherbergjum og svefnað…" at bounding box center [784, 351] width 207 height 101
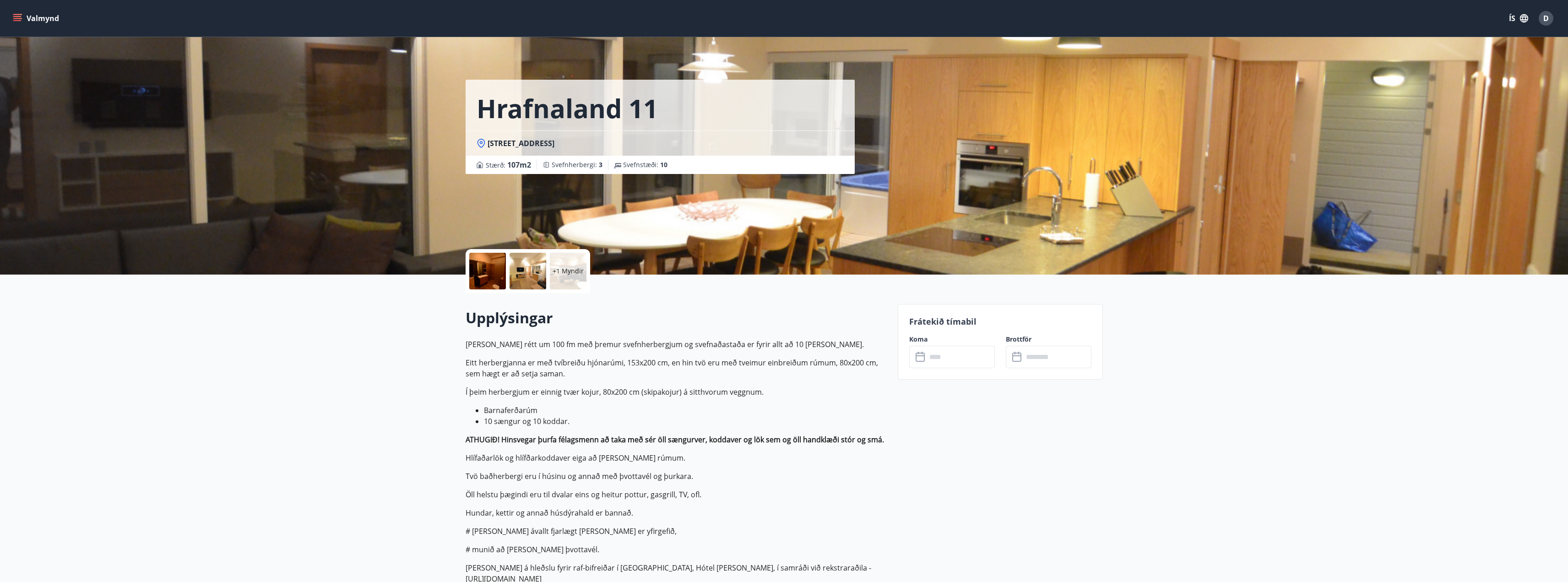
click at [556, 276] on div "+1 Myndir" at bounding box center [568, 271] width 37 height 37
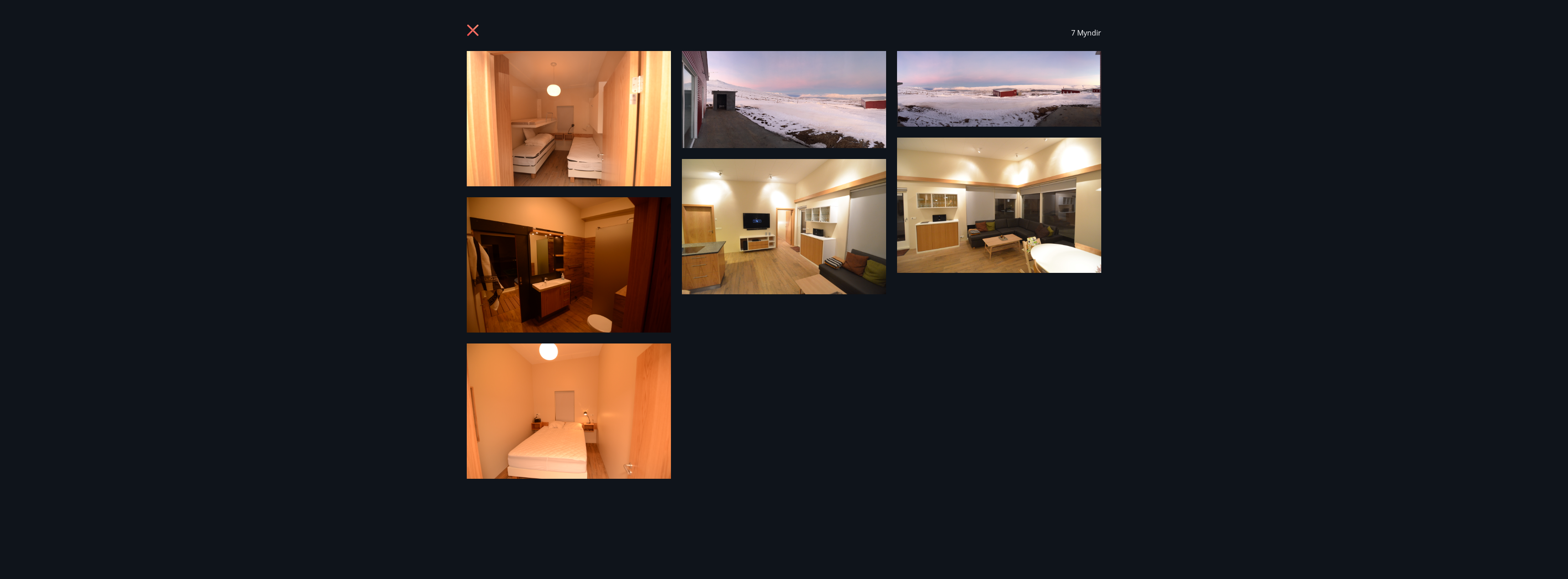
click at [791, 146] on img at bounding box center [784, 99] width 204 height 97
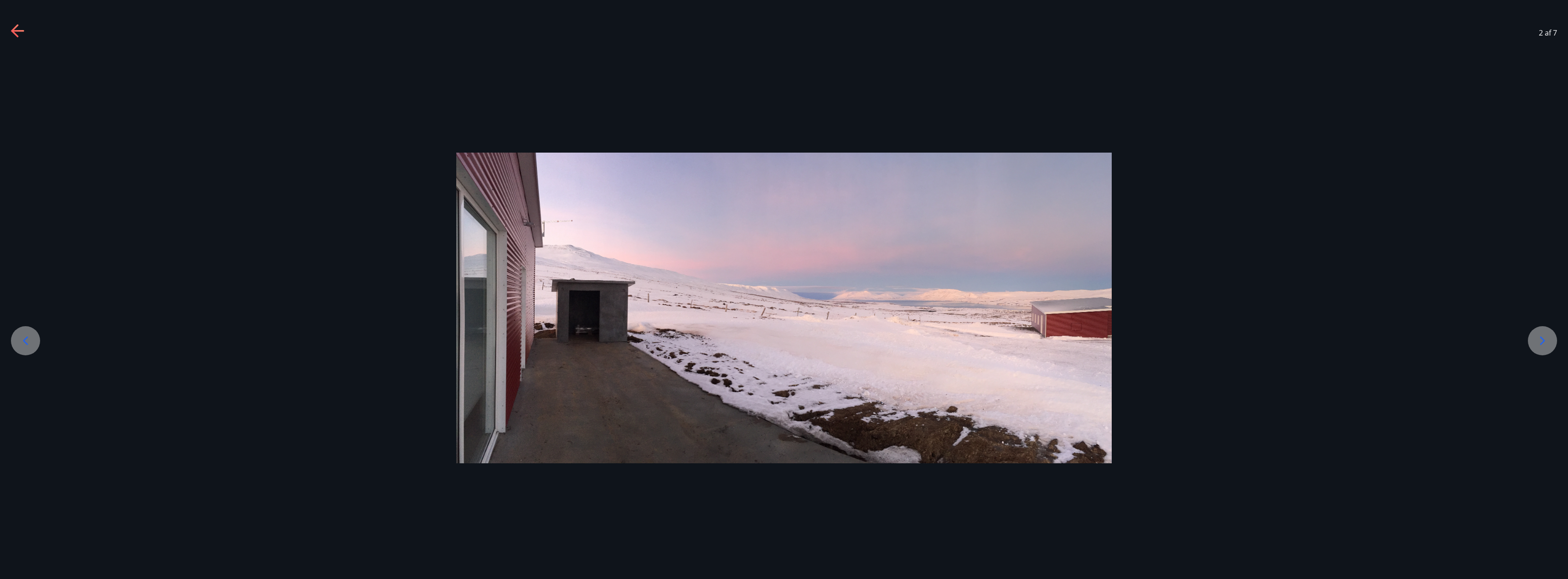
click at [16, 39] on div at bounding box center [18, 33] width 15 height 18
click at [16, 32] on icon at bounding box center [18, 32] width 15 height 15
